Goal: Find specific page/section: Find specific page/section

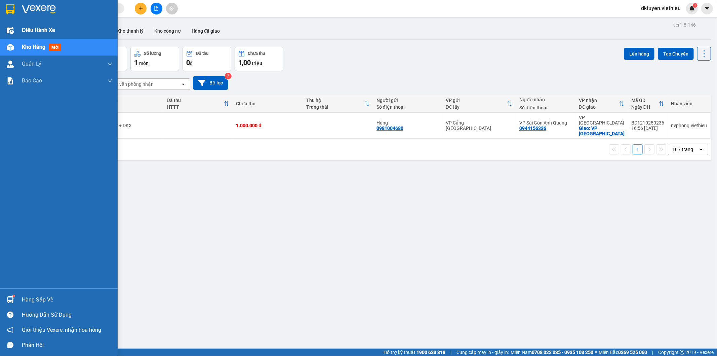
click at [16, 26] on div "Điều hành xe" at bounding box center [59, 30] width 118 height 17
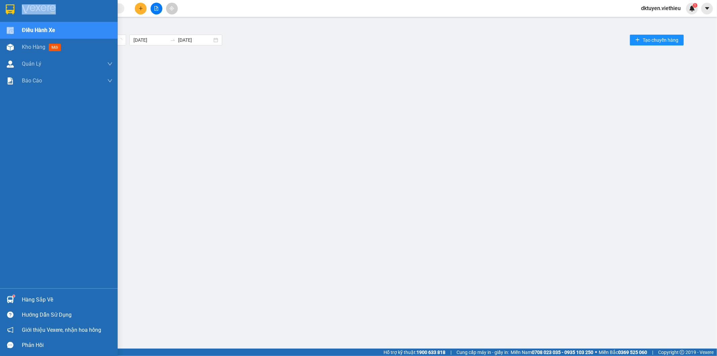
click at [16, 26] on div "Điều hành xe" at bounding box center [59, 30] width 118 height 17
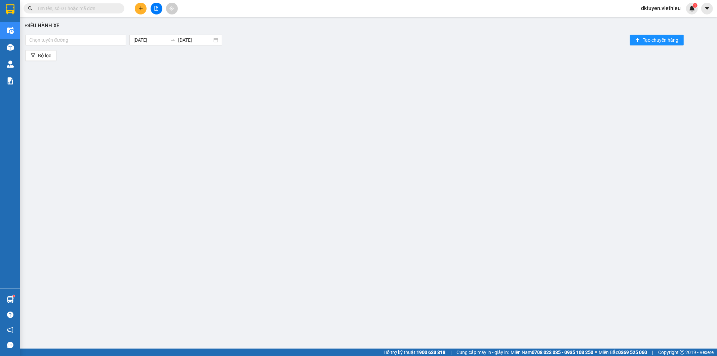
click at [92, 5] on input "text" at bounding box center [76, 8] width 79 height 7
click at [92, 7] on input "text" at bounding box center [76, 8] width 79 height 7
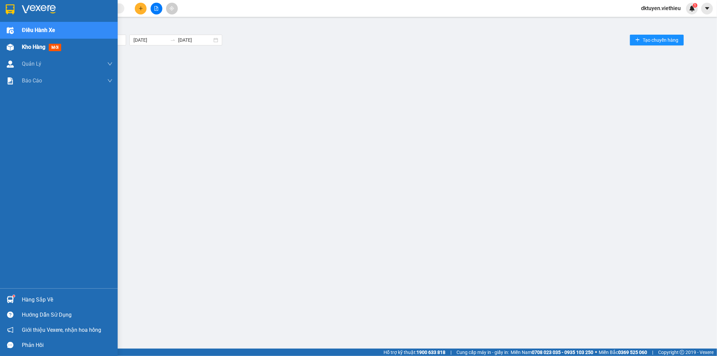
click at [21, 46] on div "Kho hàng mới" at bounding box center [59, 47] width 118 height 17
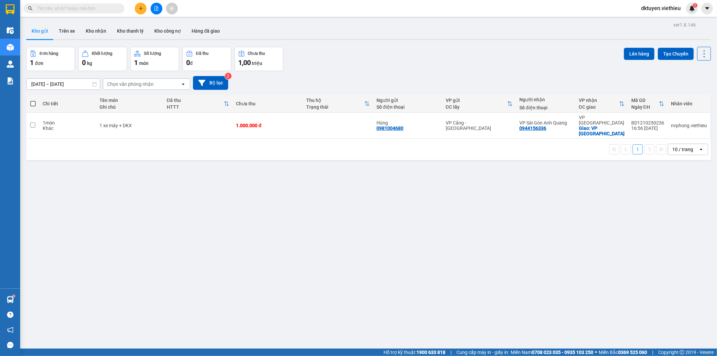
click at [95, 10] on input "text" at bounding box center [76, 8] width 79 height 7
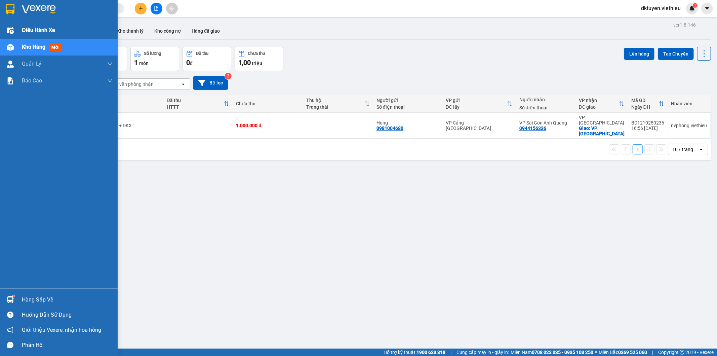
click at [32, 30] on span "Điều hành xe" at bounding box center [38, 30] width 33 height 8
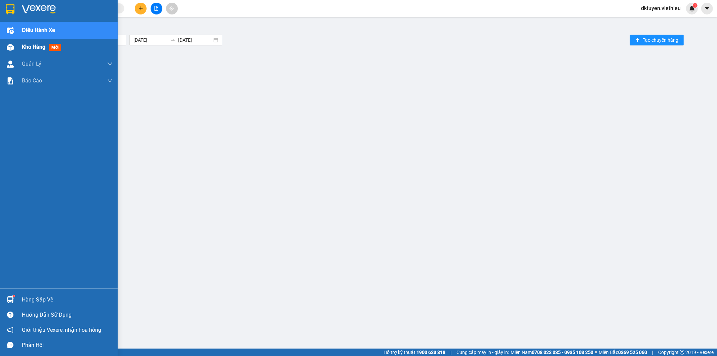
click at [28, 45] on span "Kho hàng" at bounding box center [34, 47] width 24 height 6
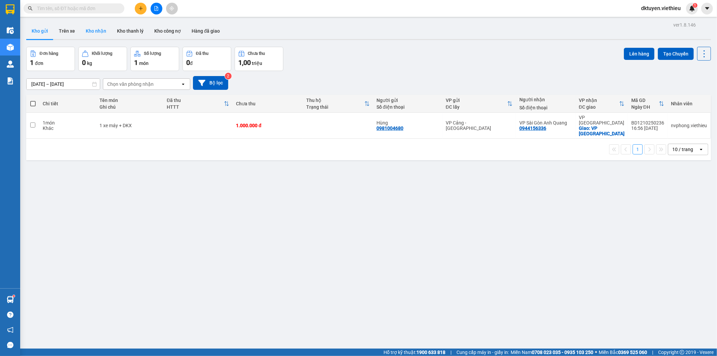
click at [99, 31] on button "Kho nhận" at bounding box center [95, 31] width 31 height 16
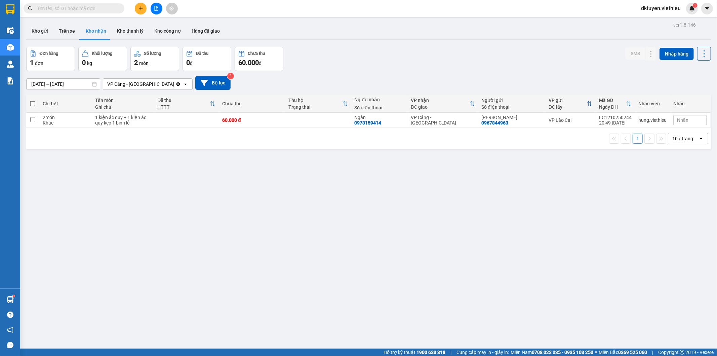
click at [176, 83] on icon "Clear value" at bounding box center [178, 84] width 4 height 4
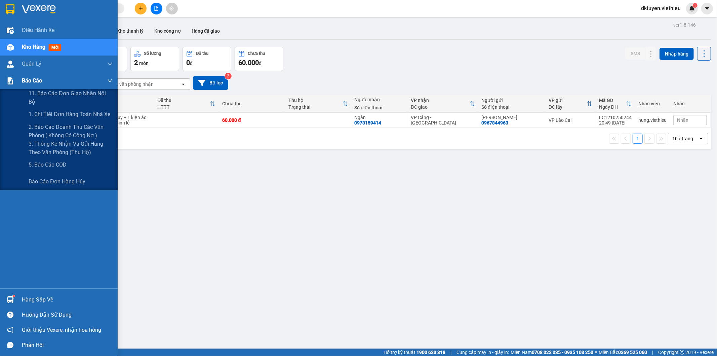
drag, startPoint x: 36, startPoint y: 84, endPoint x: 10, endPoint y: 84, distance: 25.9
click at [10, 84] on section "Kết quả tìm kiếm ( 0 ) Bộ lọc No Data dktuyen.viethieu 1 Điều hành xe Kho hàng …" at bounding box center [358, 178] width 717 height 356
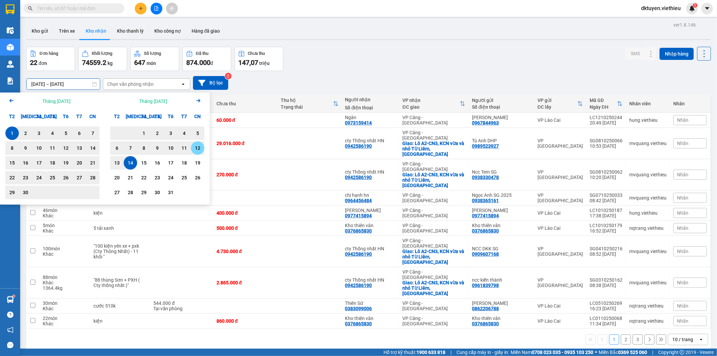
type input "[DATE] – [DATE]"
click at [677, 336] on div "10 / trang" at bounding box center [682, 339] width 21 height 7
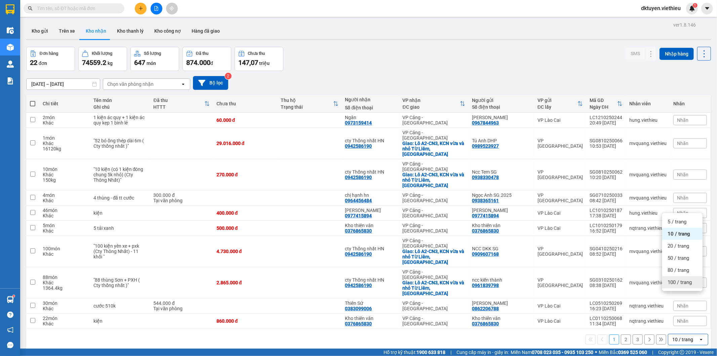
click at [681, 281] on span "100 / trang" at bounding box center [679, 282] width 24 height 7
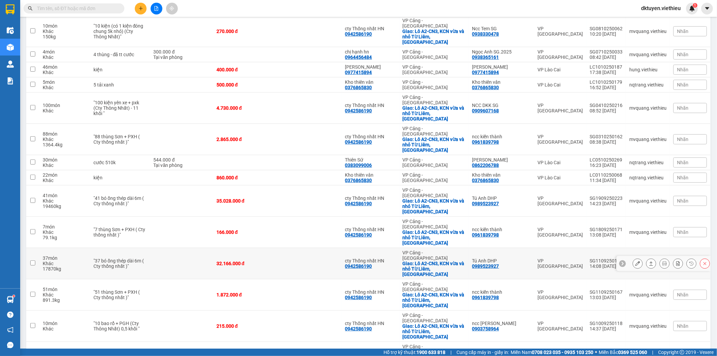
scroll to position [14, 0]
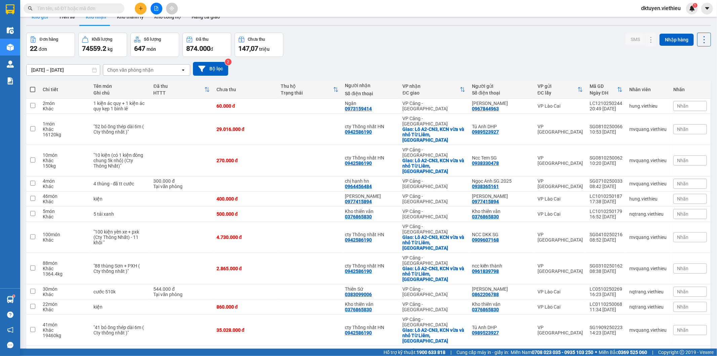
click at [41, 19] on button "Kho gửi" at bounding box center [39, 17] width 27 height 16
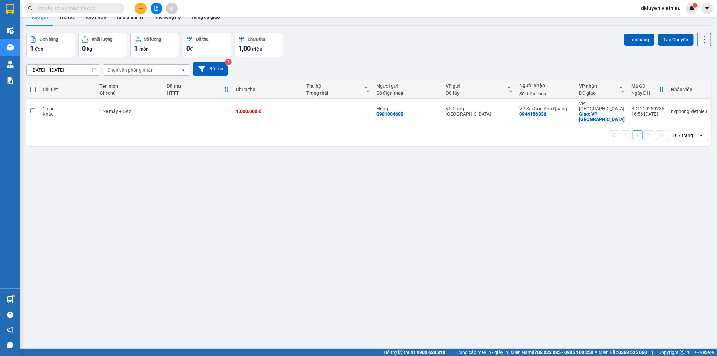
click at [233, 172] on div "ver 1.8.146 Kho gửi Trên xe Kho nhận Kho thanh lý Kho công nợ Hàng đã giao Đơn …" at bounding box center [369, 184] width 690 height 356
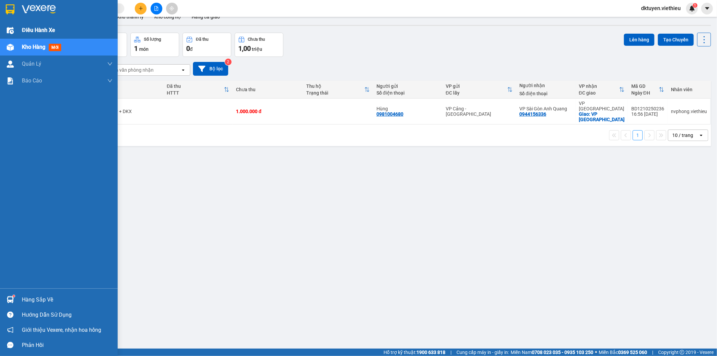
click at [40, 36] on div "Điều hành xe" at bounding box center [67, 30] width 91 height 17
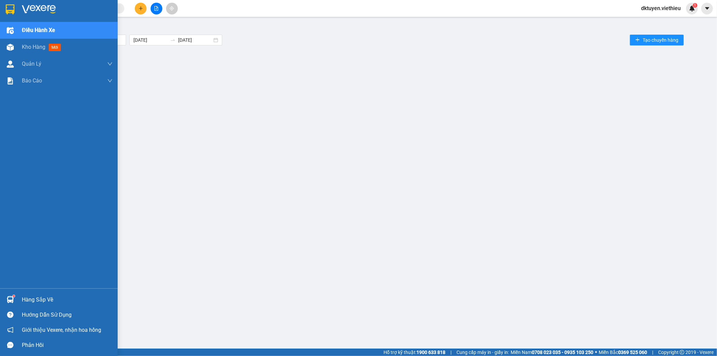
click at [44, 29] on span "Điều hành xe" at bounding box center [38, 30] width 33 height 8
